Goal: Navigation & Orientation: Find specific page/section

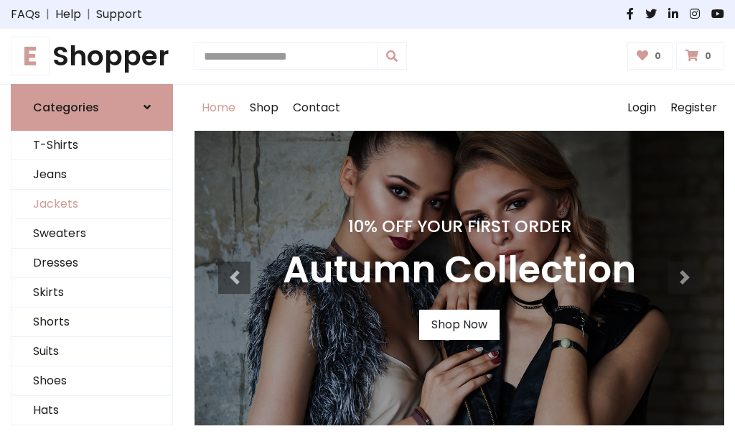
click at [92, 204] on link "Jackets" at bounding box center [91, 204] width 161 height 29
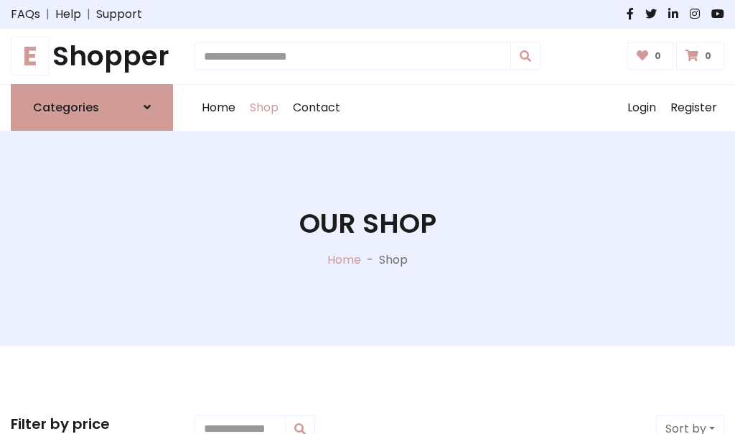
scroll to position [649, 0]
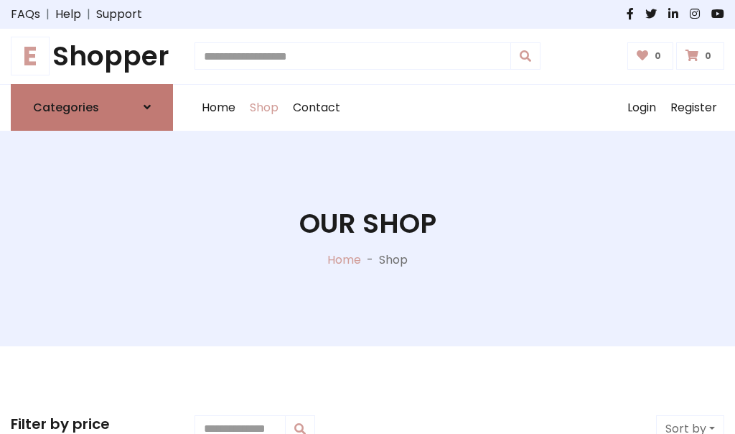
click at [92, 107] on h6 "Categories" at bounding box center [66, 108] width 66 height 14
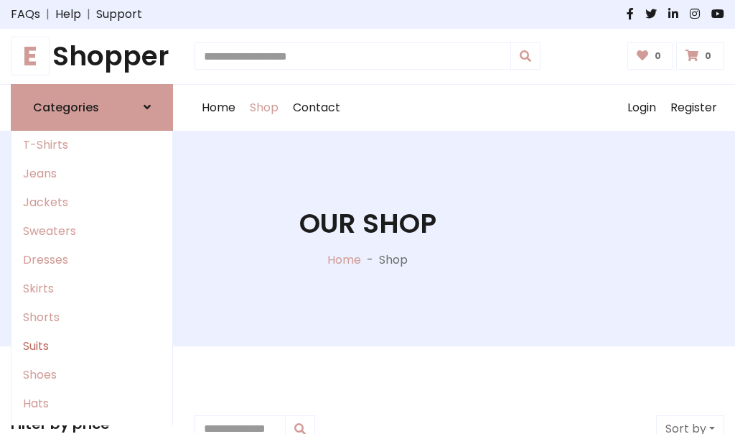
click at [92, 345] on link "Suits" at bounding box center [91, 346] width 161 height 29
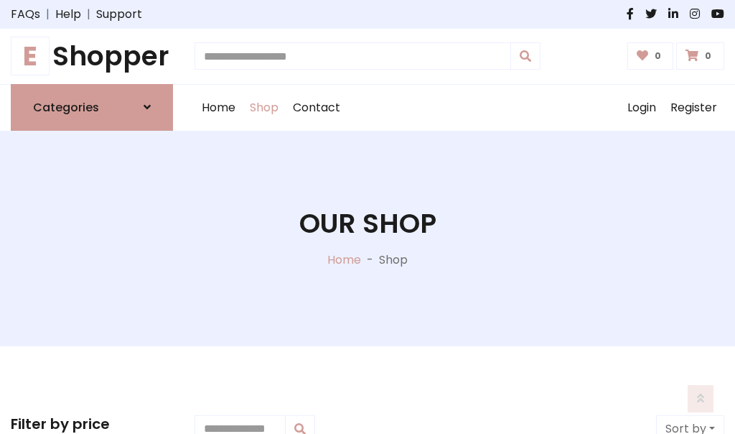
scroll to position [1038, 0]
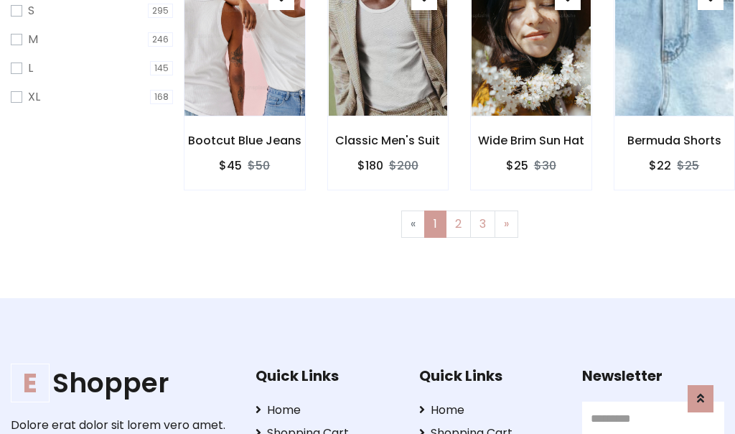
scroll to position [72, 0]
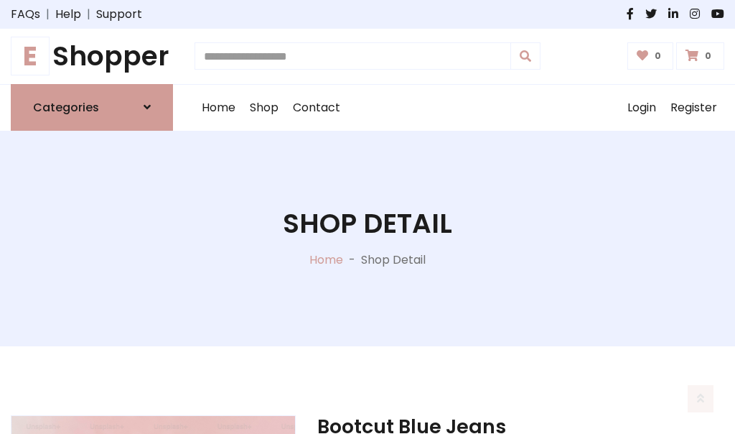
scroll to position [1342, 0]
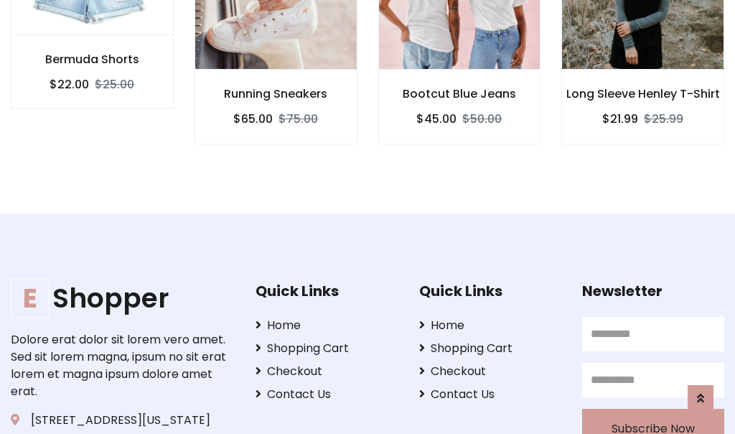
scroll to position [1341, 0]
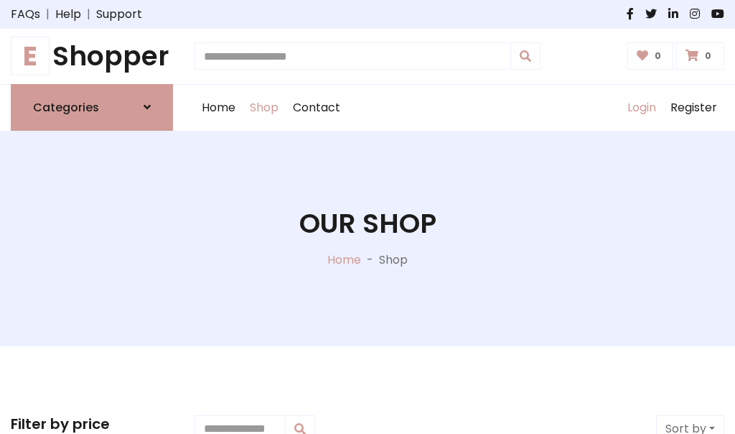
click at [641, 107] on link "Login" at bounding box center [642, 108] width 43 height 46
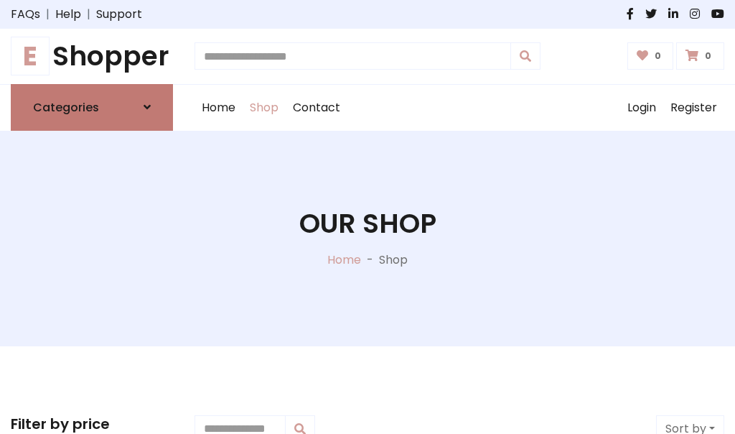
click at [147, 107] on icon at bounding box center [147, 106] width 7 height 11
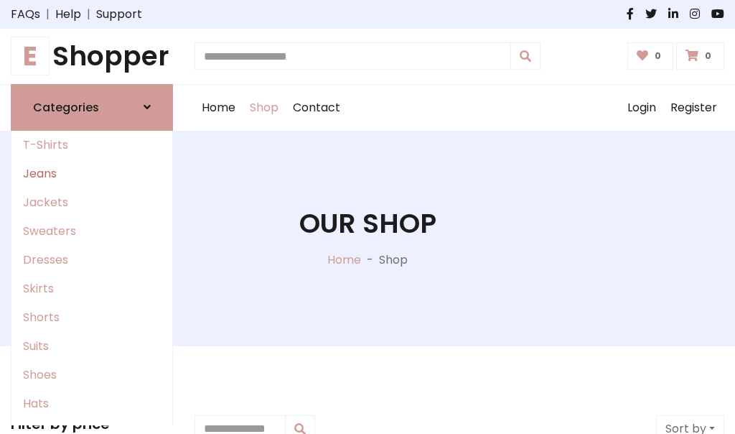
click at [92, 173] on link "Jeans" at bounding box center [91, 173] width 161 height 29
